Goal: Use online tool/utility: Utilize a website feature to perform a specific function

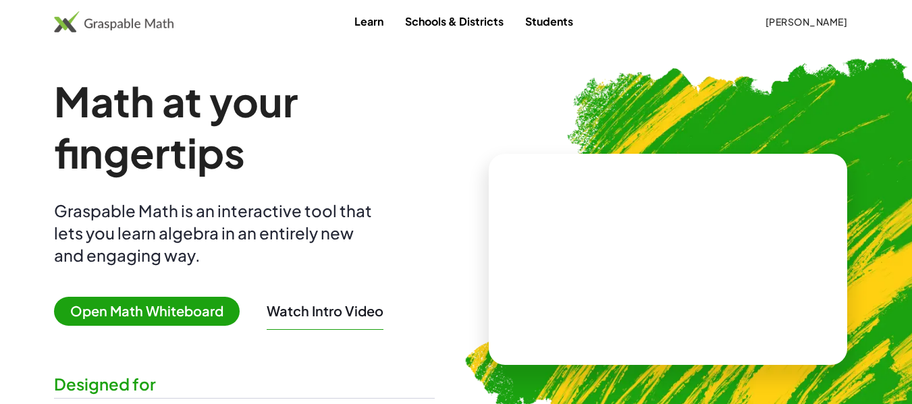
click at [182, 312] on span "Open Math Whiteboard" at bounding box center [147, 311] width 186 height 29
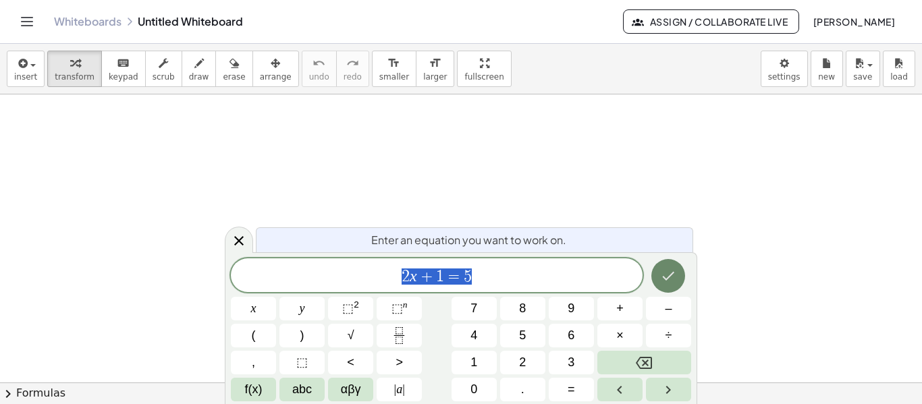
click at [664, 278] on icon "Done" at bounding box center [669, 276] width 12 height 9
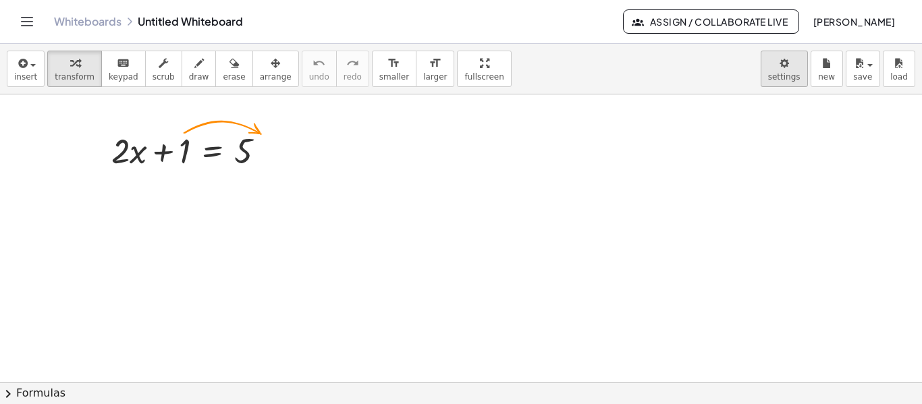
click at [797, 78] on body "Graspable Math Activities Get Started Activity Bank Assigned Work Classes White…" at bounding box center [461, 202] width 922 height 404
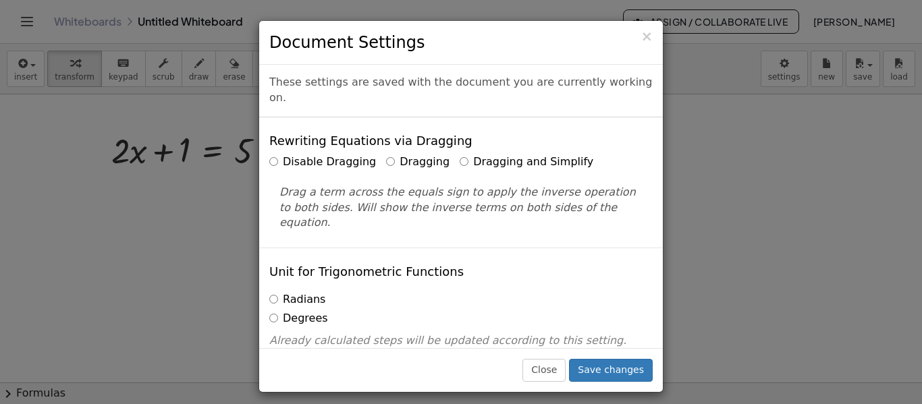
click at [473, 155] on label "Dragging and Simplify" at bounding box center [527, 163] width 134 height 16
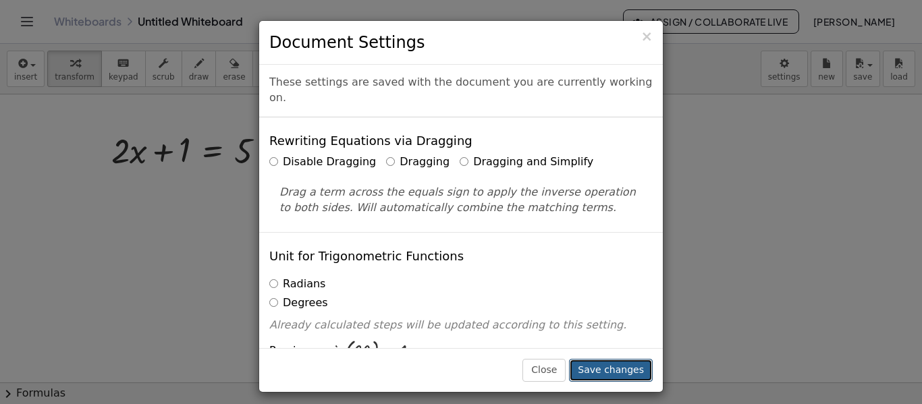
click at [617, 364] on button "Save changes" at bounding box center [611, 370] width 84 height 23
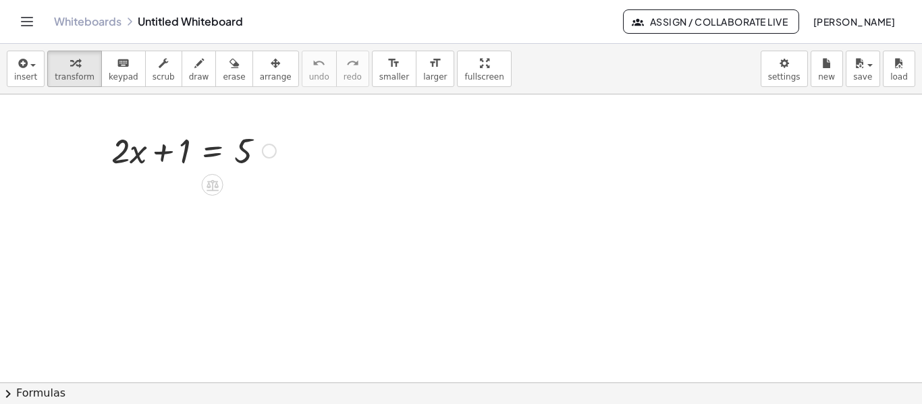
click at [163, 152] on div at bounding box center [194, 150] width 178 height 46
drag, startPoint x: 163, startPoint y: 152, endPoint x: 322, endPoint y: 130, distance: 160.8
drag, startPoint x: 322, startPoint y: 130, endPoint x: 328, endPoint y: 123, distance: 8.6
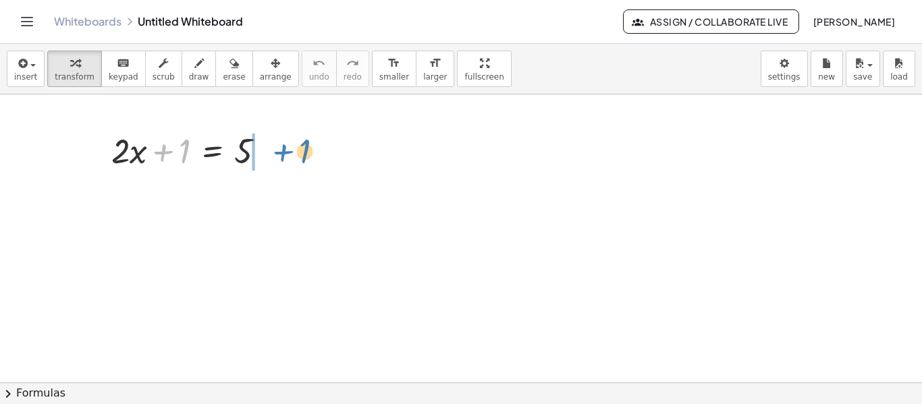
drag, startPoint x: 162, startPoint y: 152, endPoint x: 278, endPoint y: 150, distance: 116.1
click at [278, 150] on div at bounding box center [194, 150] width 178 height 46
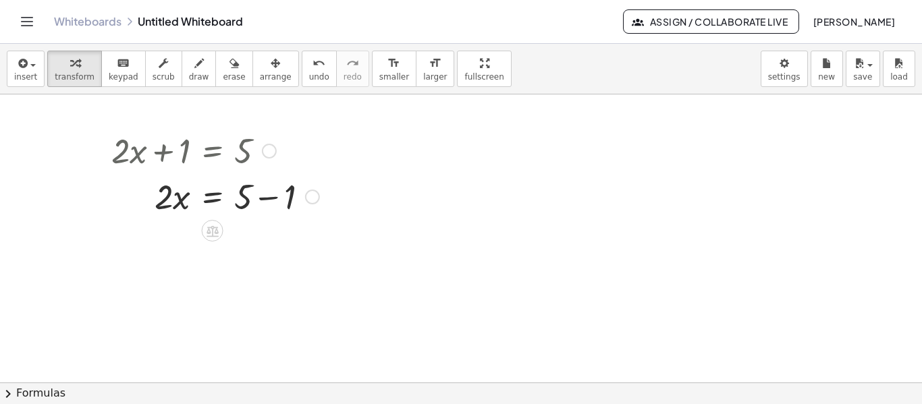
click at [271, 196] on div at bounding box center [215, 196] width 221 height 46
